Goal: Find specific page/section: Find specific page/section

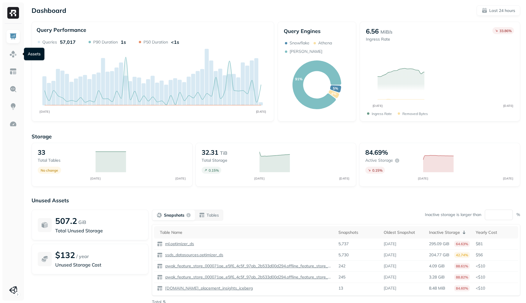
click at [15, 55] on img at bounding box center [13, 54] width 8 height 8
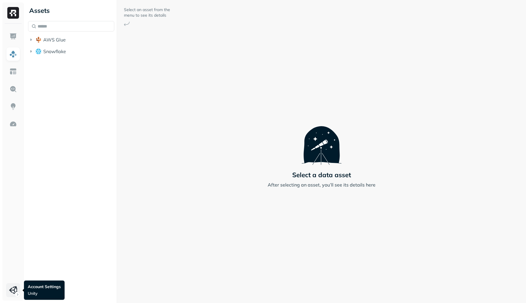
click at [14, 286] on html "Assets AWS Glue Snowflake Select an asset from the menu to see its details Sele…" at bounding box center [263, 151] width 526 height 303
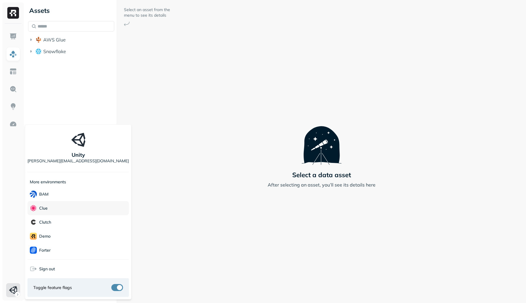
click at [65, 208] on div "Clue" at bounding box center [77, 208] width 101 height 14
